Goal: Check status: Check status

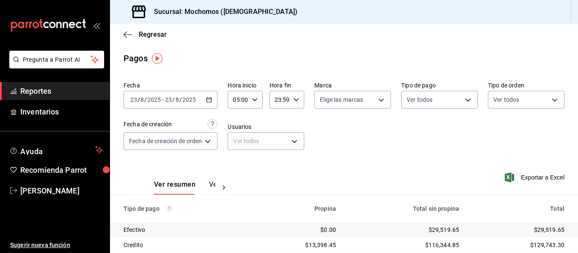
click at [211, 97] on \(Stroke\) "button" at bounding box center [211, 97] width 0 height 0
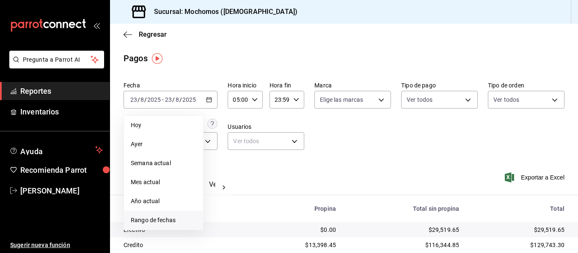
click at [151, 213] on li "Rango de fechas" at bounding box center [163, 220] width 79 height 19
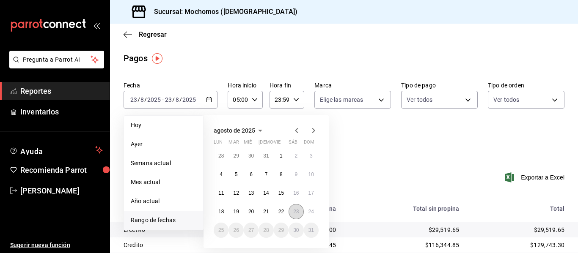
click at [298, 213] on abbr "23" at bounding box center [295, 212] width 5 height 6
click at [307, 212] on button "24" at bounding box center [311, 211] width 15 height 15
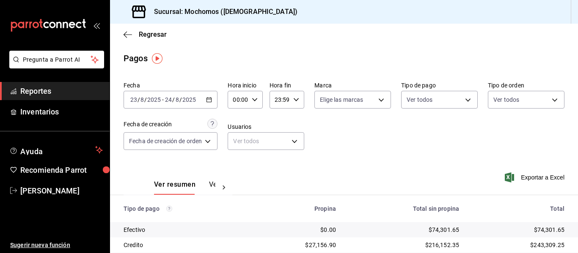
click at [251, 95] on div "00:00 Hora inicio" at bounding box center [245, 100] width 35 height 18
click at [238, 140] on span "05" at bounding box center [237, 138] width 3 height 7
type input "05:00"
click at [280, 106] on div at bounding box center [289, 126] width 578 height 253
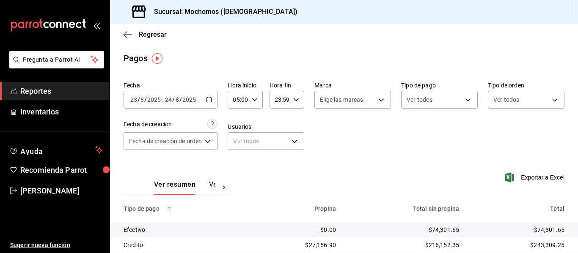
click at [281, 104] on input "23:59" at bounding box center [279, 99] width 20 height 17
click at [278, 117] on span "04" at bounding box center [277, 118] width 3 height 7
type input "04:59"
click at [419, 148] on div at bounding box center [289, 126] width 578 height 253
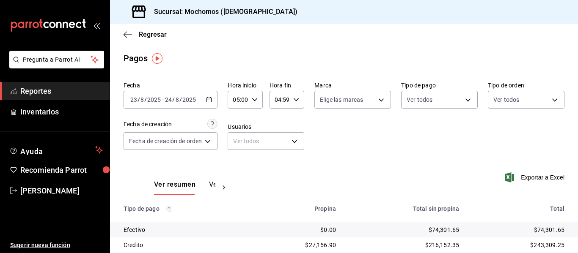
click at [407, 160] on div "Fecha [DATE] [DATE] - [DATE] [DATE] Hora inicio 05:00 Hora inicio Hora fin 04:5…" at bounding box center [344, 119] width 441 height 82
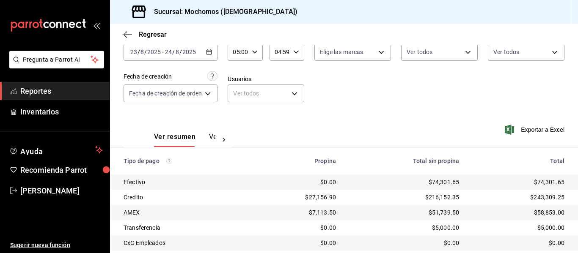
scroll to position [120, 0]
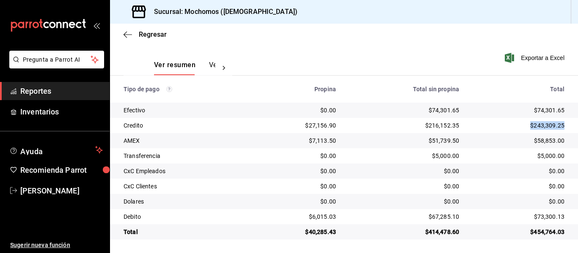
drag, startPoint x: 565, startPoint y: 126, endPoint x: 522, endPoint y: 127, distance: 42.7
click at [522, 127] on td "$243,309.25" at bounding box center [522, 125] width 112 height 15
copy div "$243,309.25"
drag, startPoint x: 561, startPoint y: 218, endPoint x: 529, endPoint y: 224, distance: 32.8
click at [529, 224] on td "$73,300.13" at bounding box center [522, 216] width 112 height 15
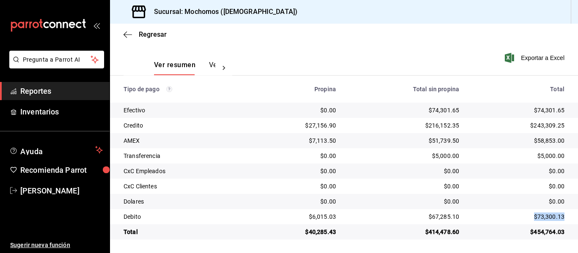
copy div "$73,300.13"
